Goal: Information Seeking & Learning: Find specific fact

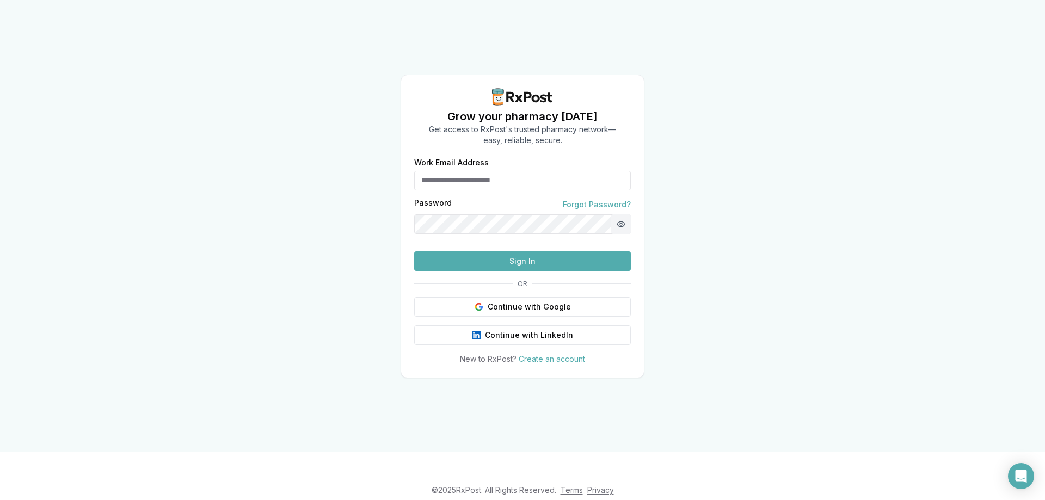
type input "**********"
click at [616, 214] on button "Show password" at bounding box center [621, 224] width 20 height 20
click at [698, 265] on div "**********" at bounding box center [522, 226] width 1045 height 452
click at [520, 271] on button "Sign In" at bounding box center [522, 261] width 217 height 20
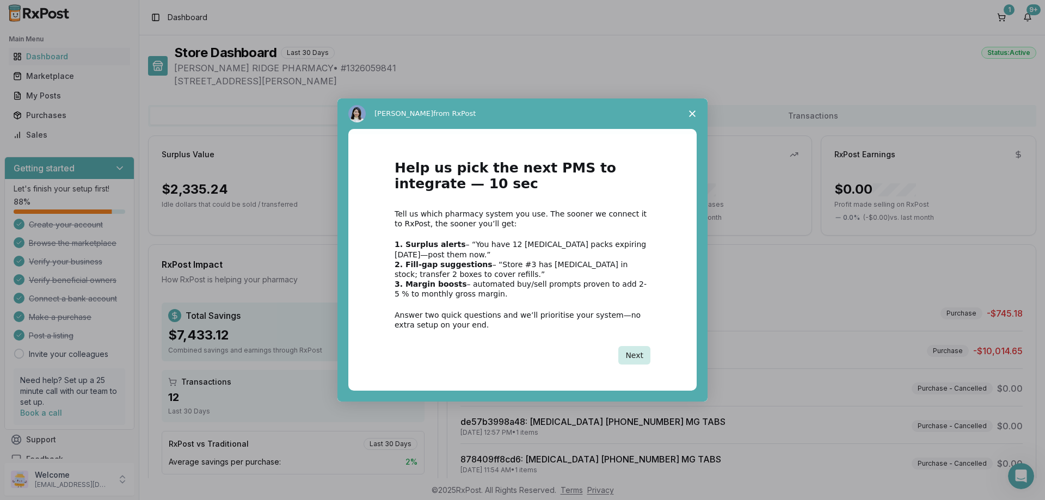
click at [637, 356] on button "Next" at bounding box center [634, 355] width 32 height 19
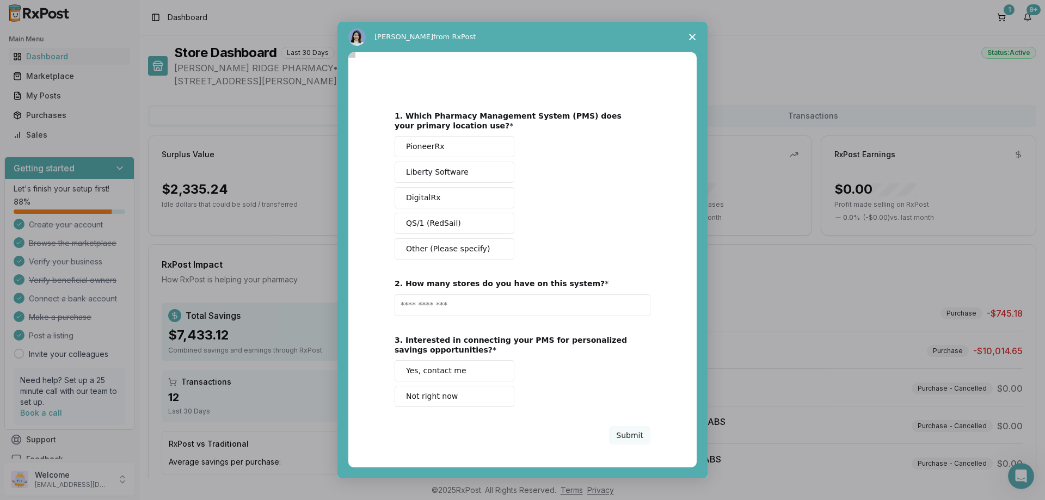
click at [690, 35] on polygon "Close survey" at bounding box center [692, 37] width 7 height 7
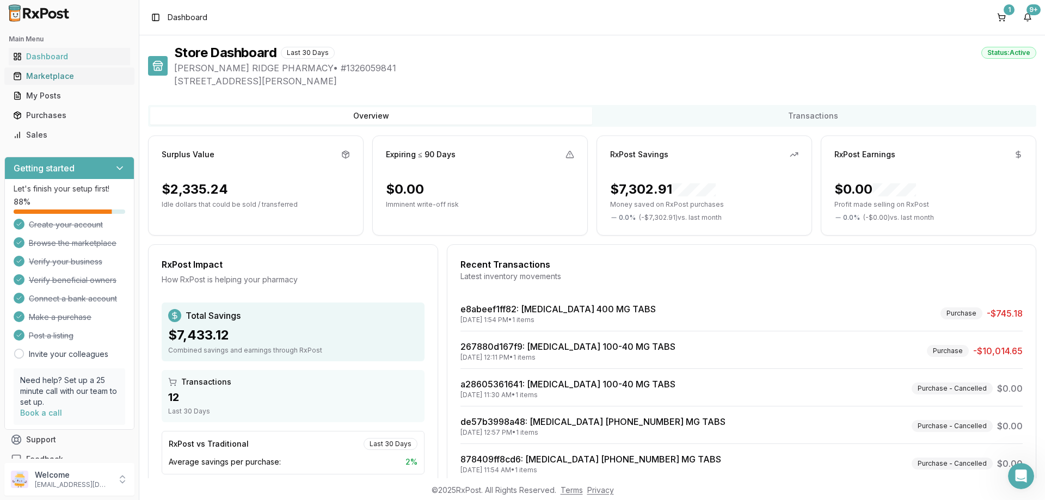
click at [40, 77] on div "Marketplace" at bounding box center [69, 76] width 113 height 11
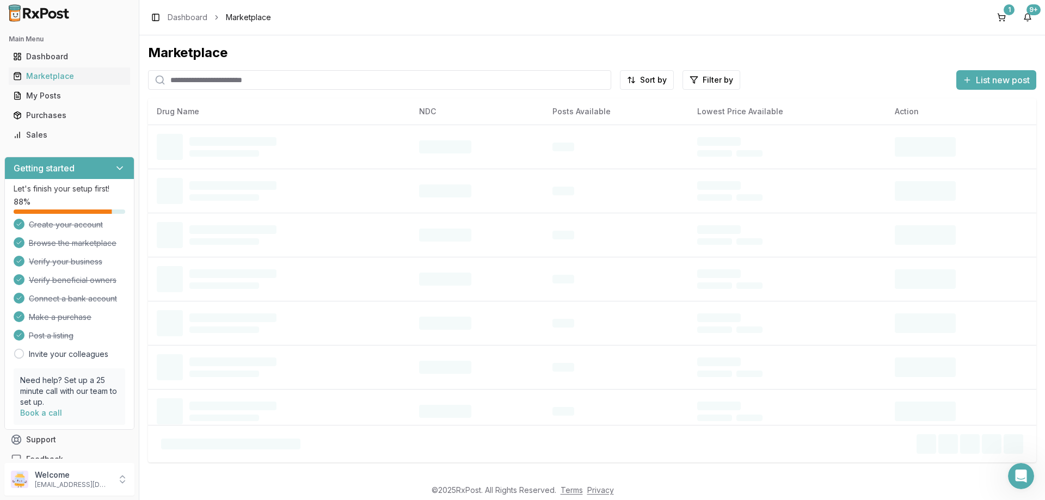
click at [256, 75] on input "search" at bounding box center [379, 80] width 463 height 20
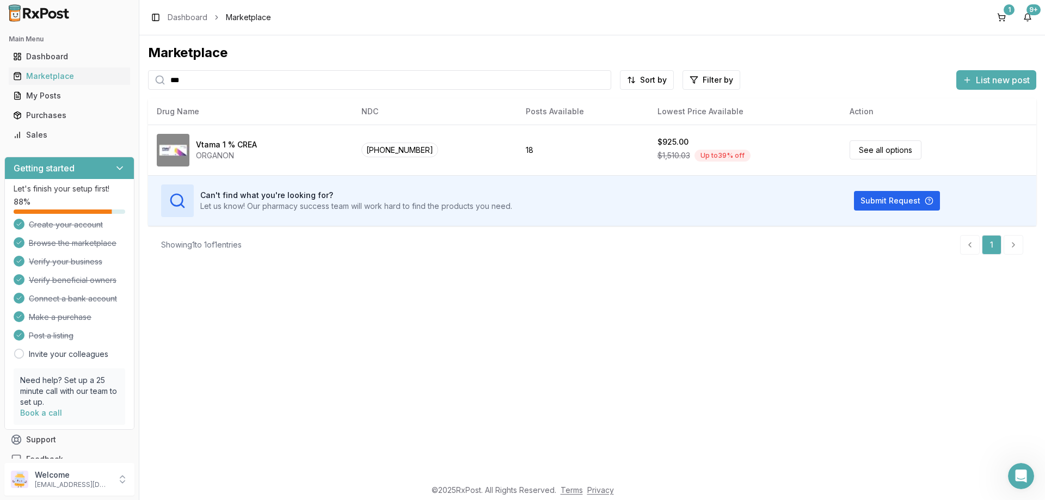
click at [290, 79] on input "***" at bounding box center [379, 80] width 463 height 20
type input "*"
type input "*********"
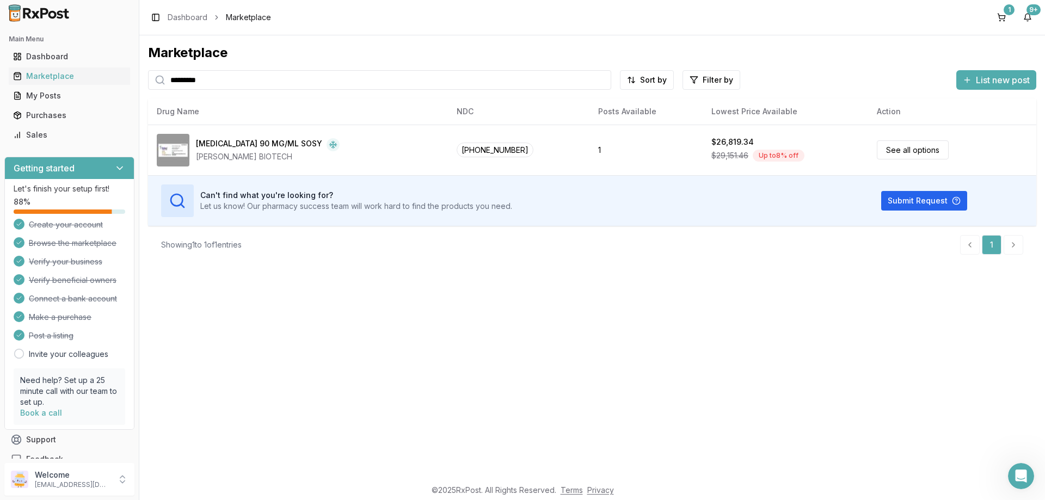
click at [242, 18] on span "Marketplace" at bounding box center [248, 17] width 45 height 11
click at [50, 78] on div "Marketplace" at bounding box center [69, 76] width 113 height 11
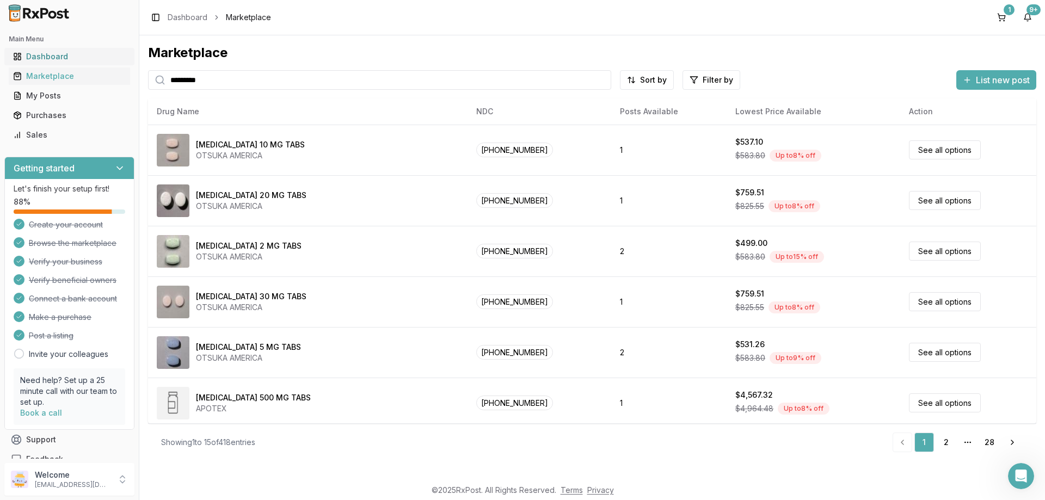
click at [50, 56] on div "Dashboard" at bounding box center [69, 56] width 113 height 11
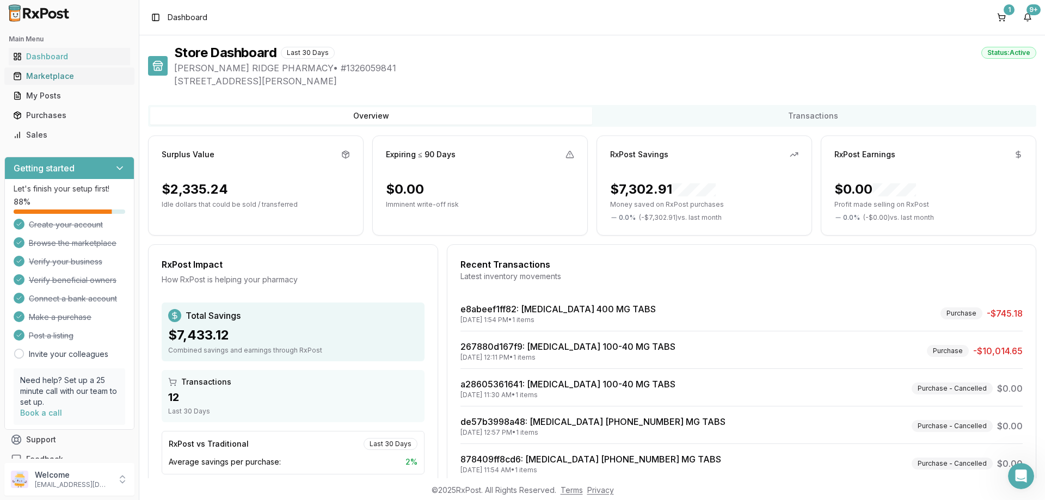
click at [51, 73] on div "Marketplace" at bounding box center [69, 76] width 113 height 11
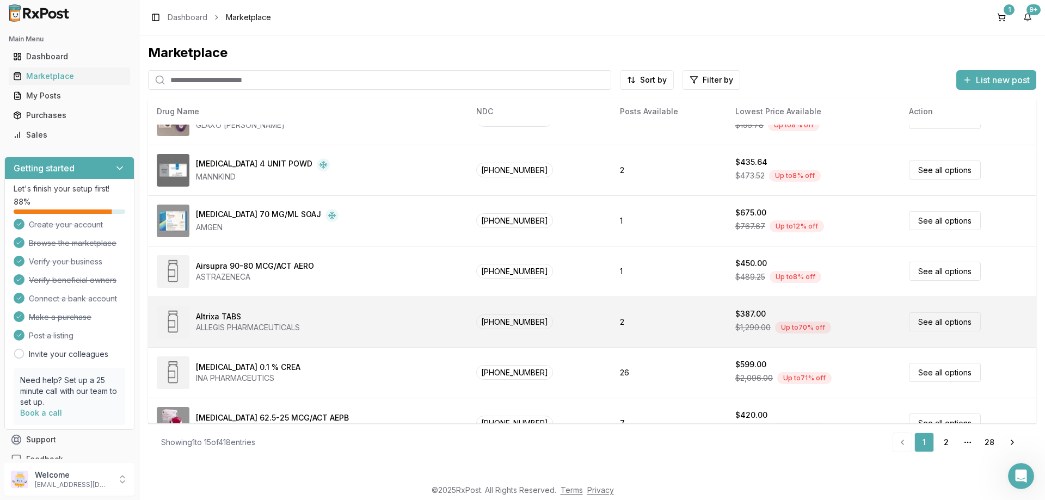
scroll to position [461, 0]
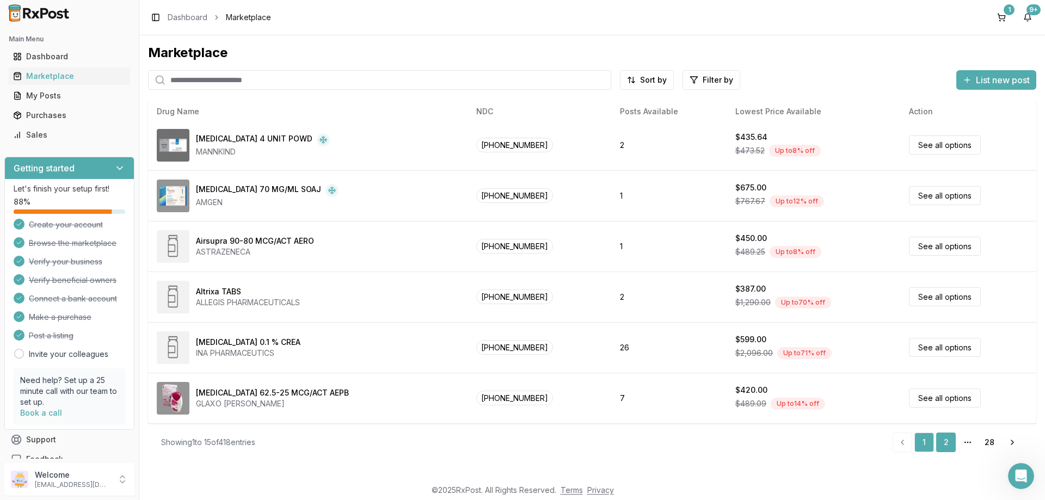
click at [947, 444] on link "2" at bounding box center [946, 443] width 20 height 20
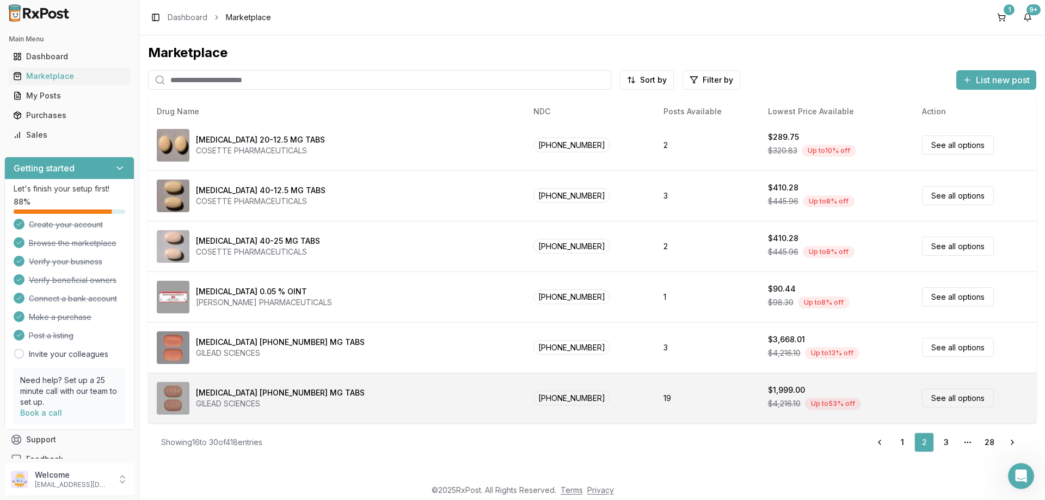
click at [934, 397] on link "See all options" at bounding box center [958, 398] width 72 height 19
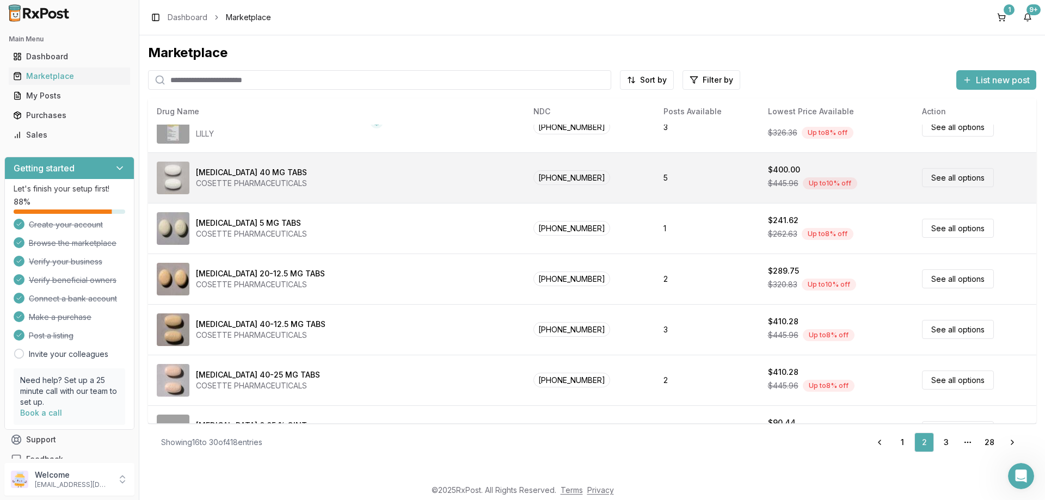
scroll to position [461, 0]
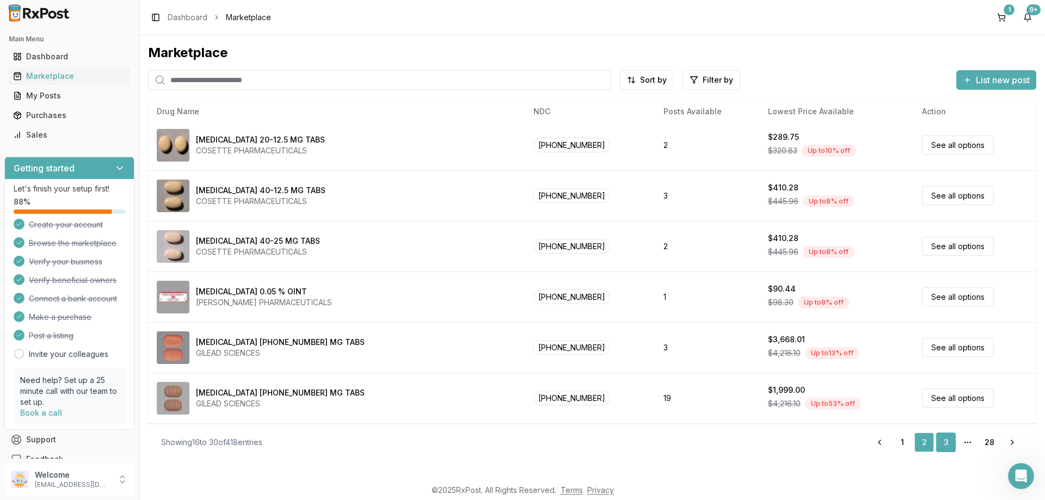
click at [949, 444] on link "3" at bounding box center [946, 443] width 20 height 20
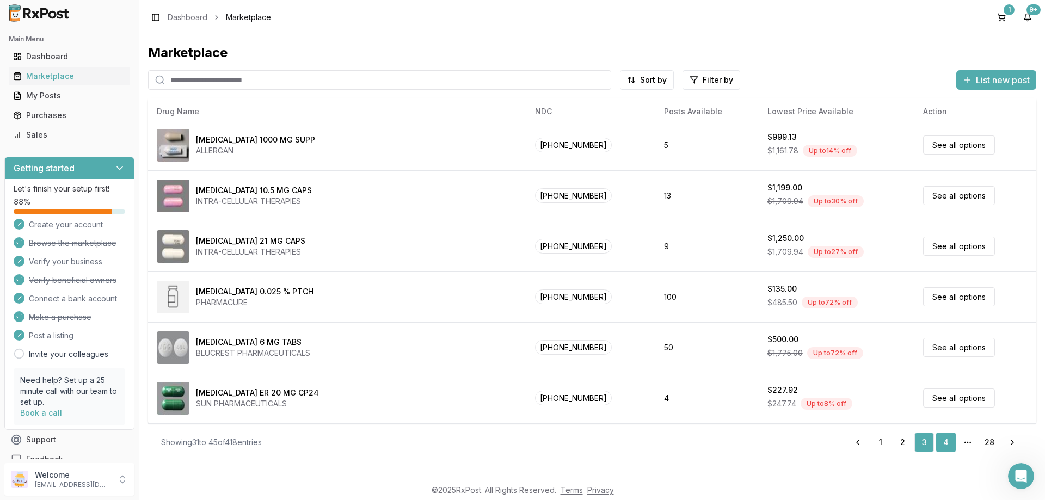
click at [947, 439] on link "4" at bounding box center [946, 443] width 20 height 20
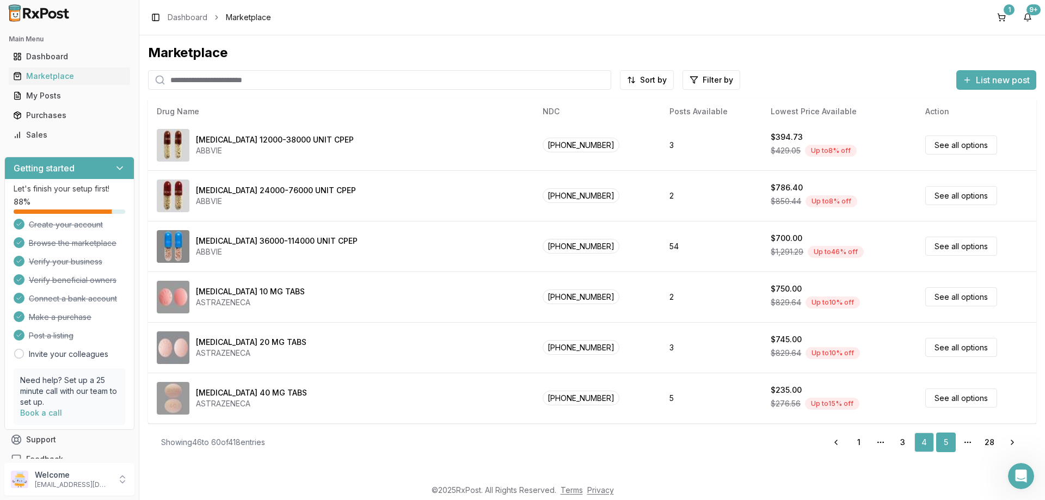
click at [941, 441] on link "5" at bounding box center [946, 443] width 20 height 20
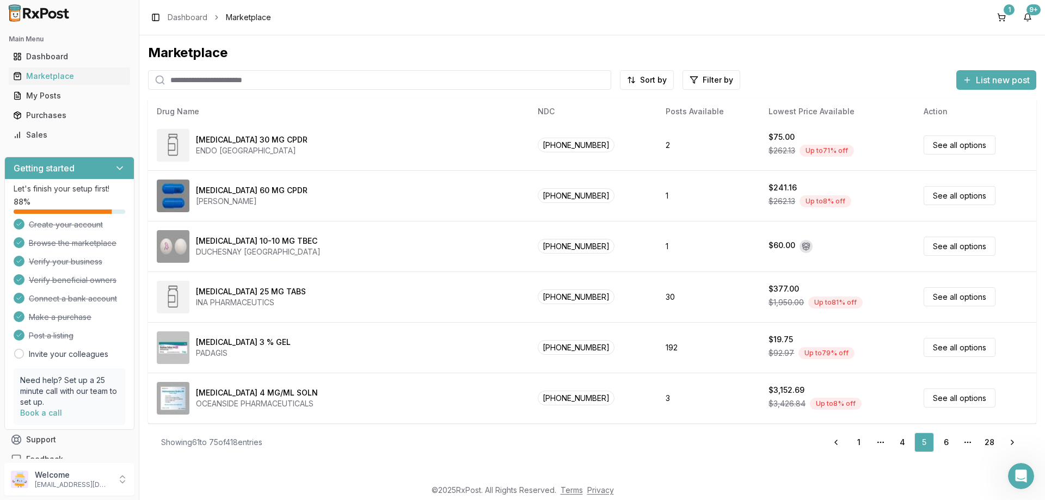
click at [218, 79] on input "search" at bounding box center [379, 80] width 463 height 20
type input "***"
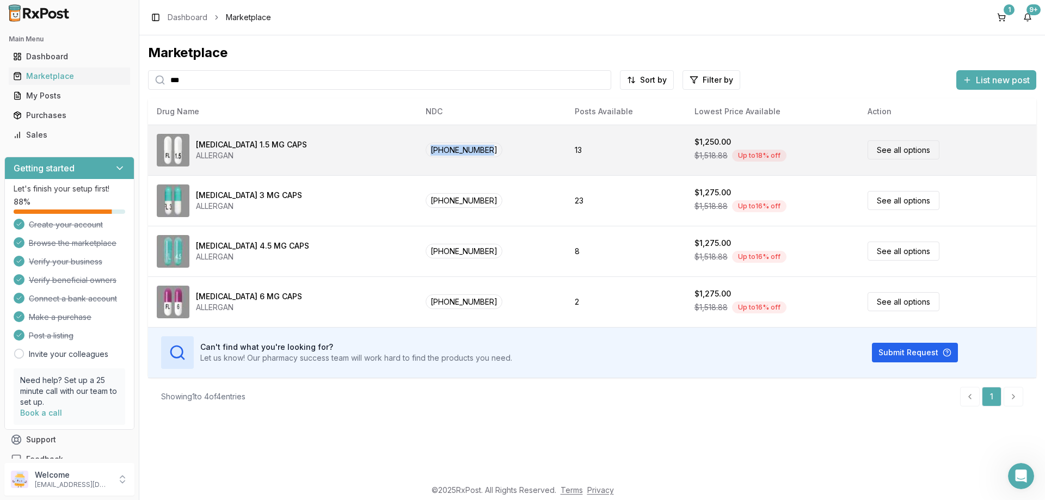
drag, startPoint x: 388, startPoint y: 161, endPoint x: 448, endPoint y: 158, distance: 59.9
click at [448, 158] on td "[PHONE_NUMBER]" at bounding box center [491, 150] width 149 height 51
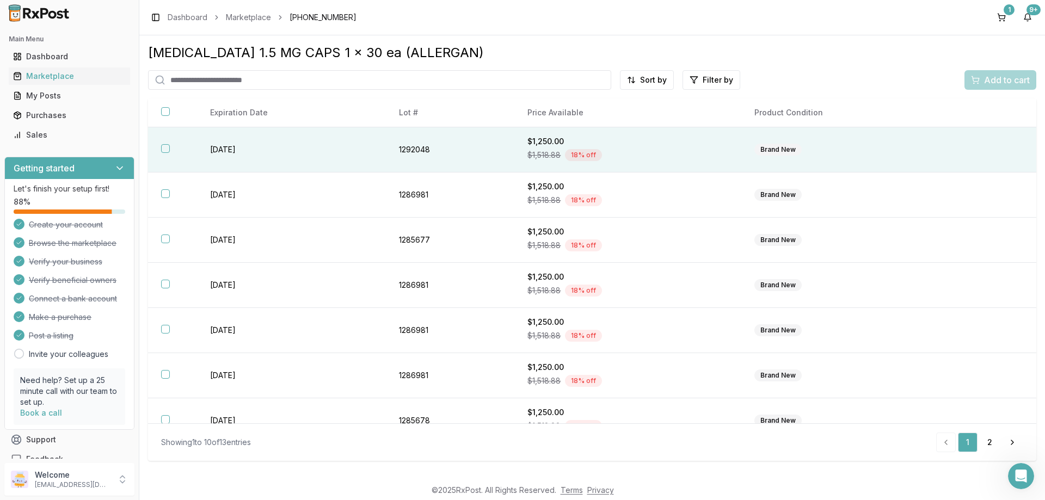
click at [370, 157] on td "[DATE]" at bounding box center [291, 149] width 189 height 45
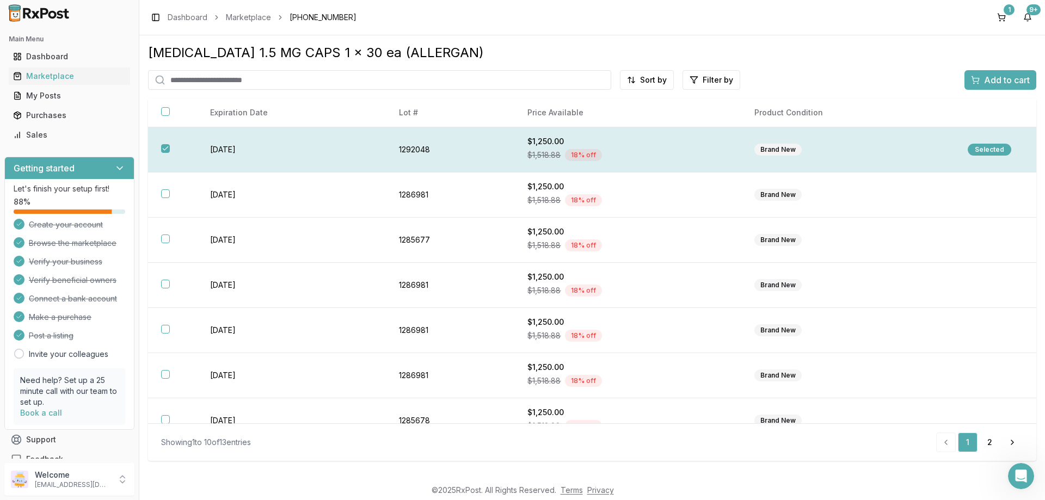
click at [294, 154] on td "[DATE]" at bounding box center [291, 149] width 189 height 45
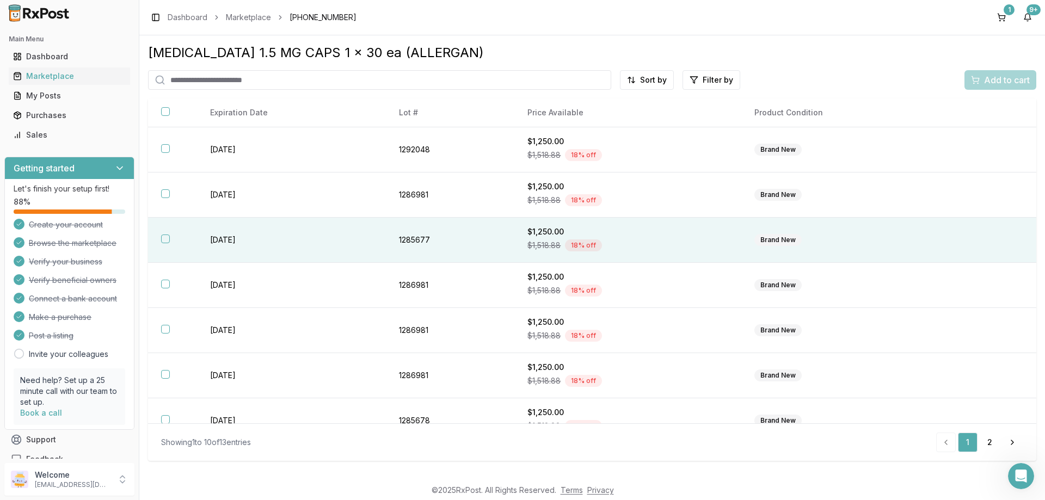
drag, startPoint x: 449, startPoint y: 267, endPoint x: 342, endPoint y: 261, distance: 106.8
click at [342, 261] on tbody "[DATE] 1292048 $1,250.00 $1,518.88 18 % off Brand New [DATE] 1286981 $1,250.00 …" at bounding box center [592, 353] width 888 height 452
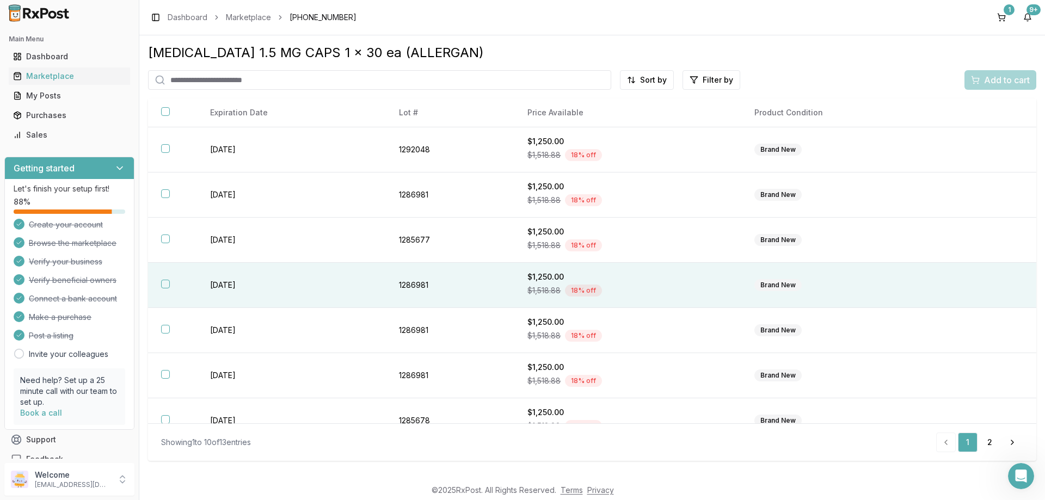
click at [986, 273] on td at bounding box center [996, 285] width 82 height 45
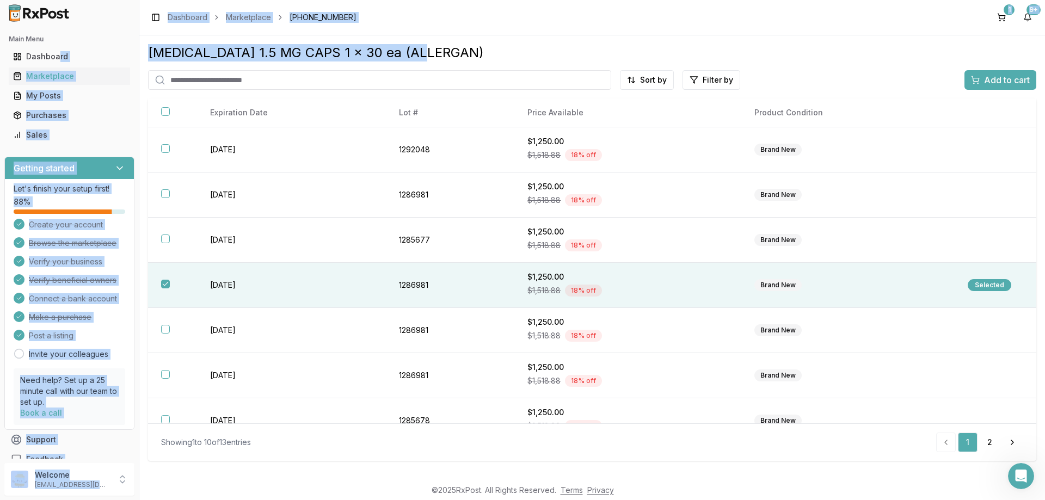
drag, startPoint x: 446, startPoint y: 53, endPoint x: 59, endPoint y: 66, distance: 387.8
click at [59, 66] on div "Main Menu Dashboard Marketplace My Posts Purchases Sales Getting started Let's …" at bounding box center [522, 250] width 1045 height 500
click at [447, 30] on div "Toggle Sidebar Dashboard Marketplace [PHONE_NUMBER] 1 9+" at bounding box center [592, 17] width 906 height 35
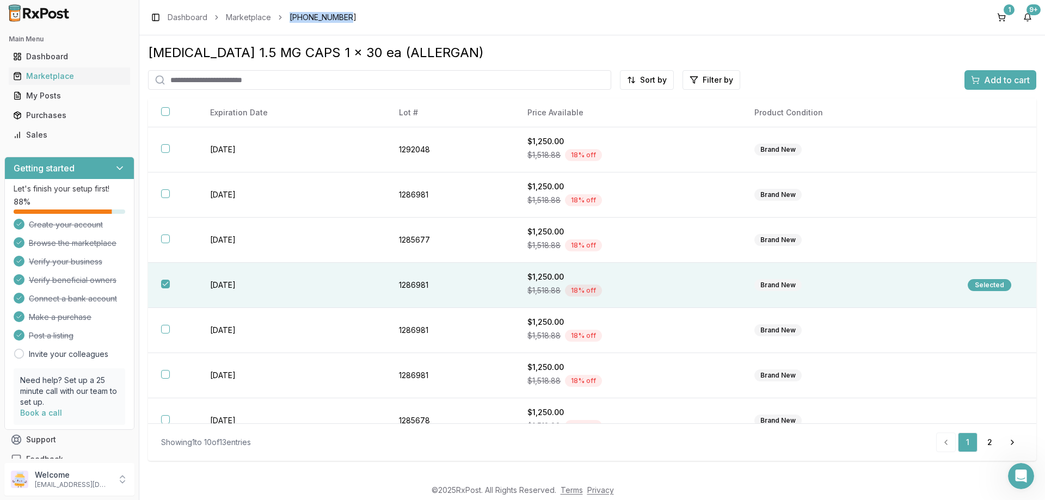
drag, startPoint x: 348, startPoint y: 17, endPoint x: 287, endPoint y: 17, distance: 60.4
click at [287, 17] on div "Toggle Sidebar Dashboard Marketplace [PHONE_NUMBER] 1 9+" at bounding box center [592, 17] width 906 height 35
copy span "[PHONE_NUMBER]"
click at [45, 76] on div "Marketplace" at bounding box center [69, 76] width 113 height 11
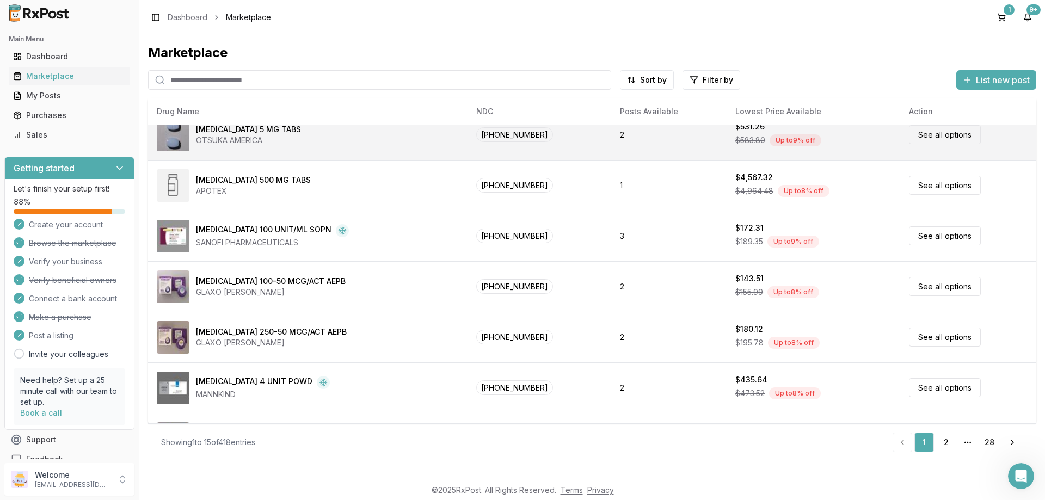
scroll to position [461, 0]
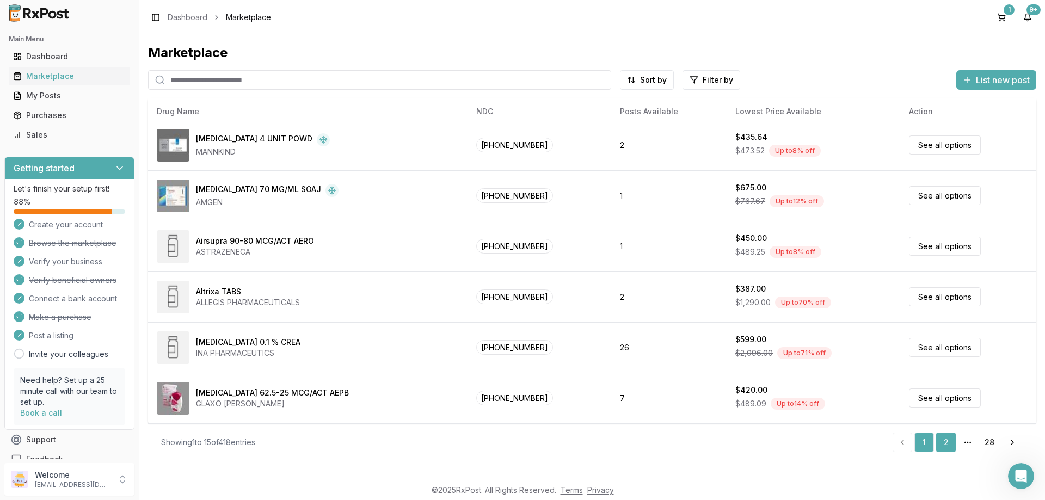
click at [943, 441] on link "2" at bounding box center [946, 443] width 20 height 20
click at [969, 444] on icon "pagination" at bounding box center [967, 442] width 9 height 9
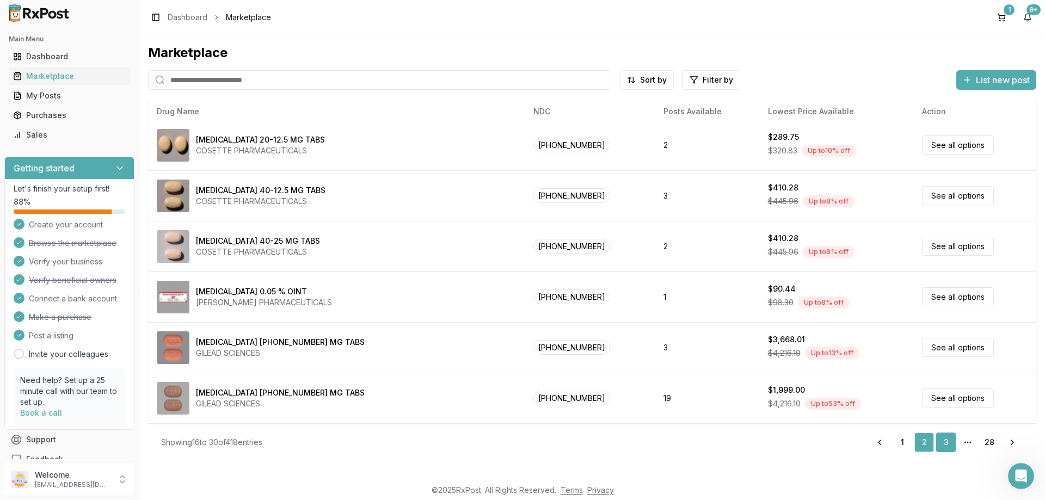
click at [943, 445] on link "3" at bounding box center [946, 443] width 20 height 20
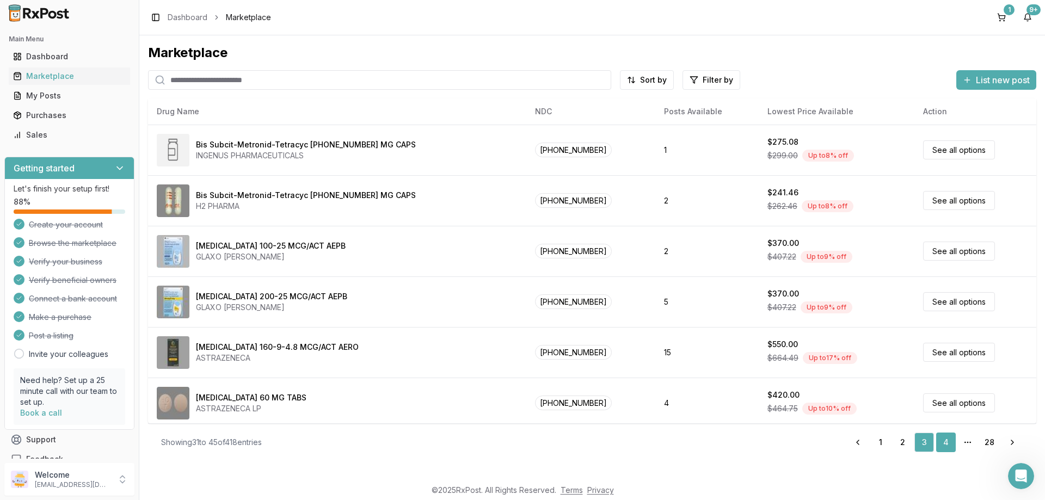
click at [947, 445] on link "4" at bounding box center [946, 443] width 20 height 20
